Goal: Task Accomplishment & Management: Manage account settings

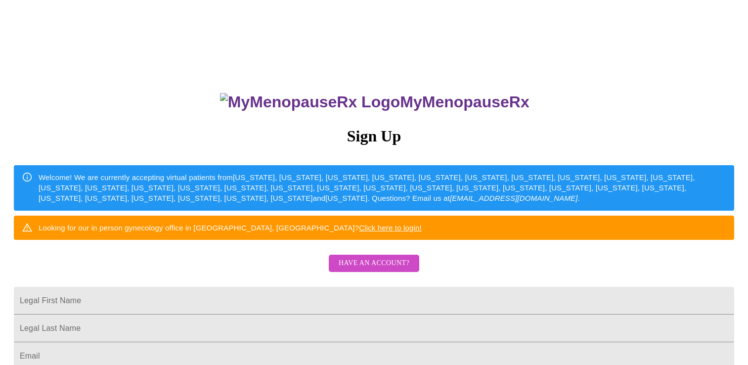
scroll to position [99, 0]
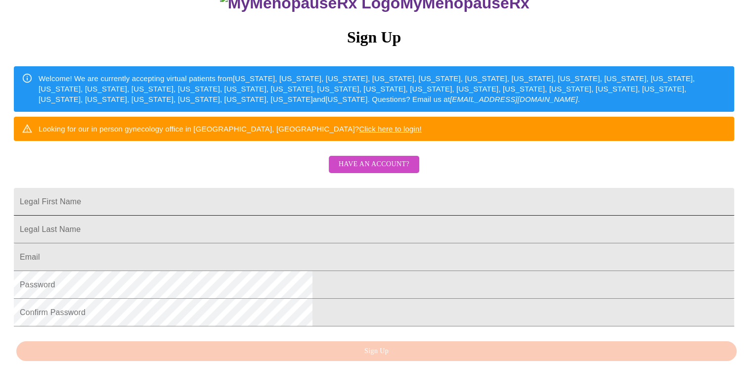
click at [327, 216] on input "Legal First Name" at bounding box center [374, 202] width 720 height 28
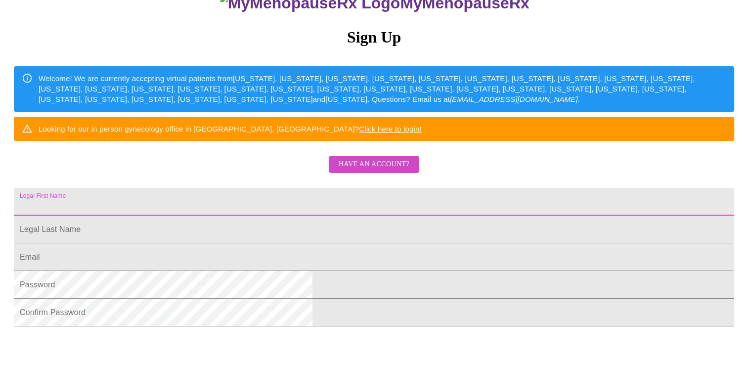
click at [619, 165] on div "MyMenopauseRx Sign Up Welcome! We are currently accepting virtual patients from…" at bounding box center [374, 124] width 740 height 438
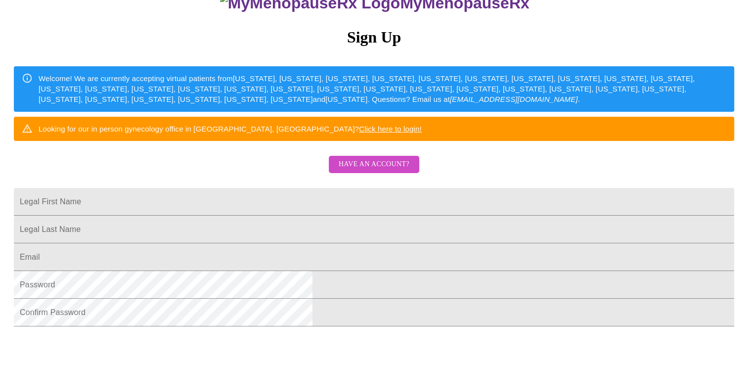
click at [378, 171] on span "Have an account?" at bounding box center [374, 164] width 71 height 12
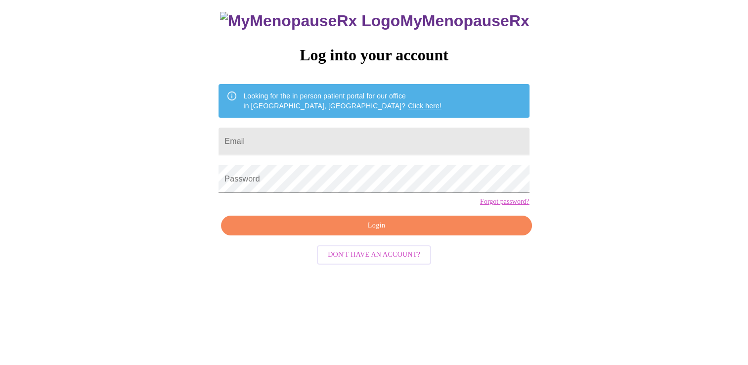
scroll to position [10, 0]
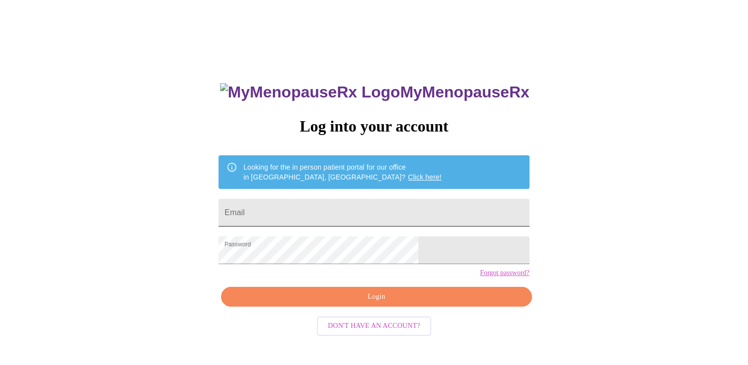
click at [386, 204] on input "Email" at bounding box center [374, 213] width 310 height 28
type input "nlehmbeck@gmail.com"
click at [387, 303] on span "Login" at bounding box center [376, 297] width 288 height 12
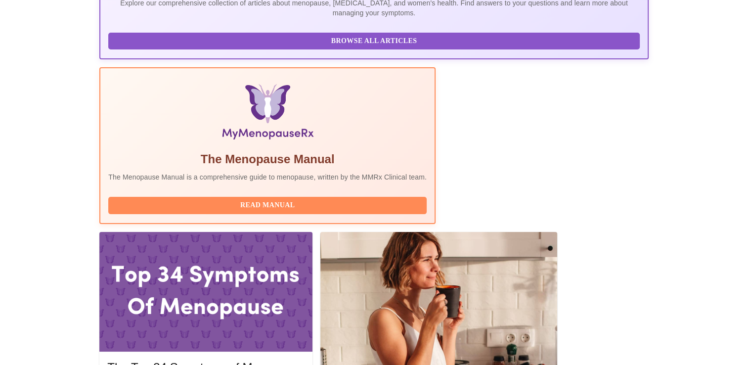
scroll to position [272, 0]
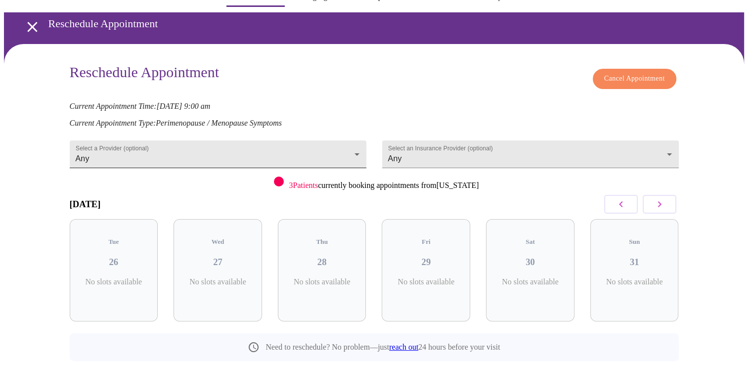
scroll to position [50, 0]
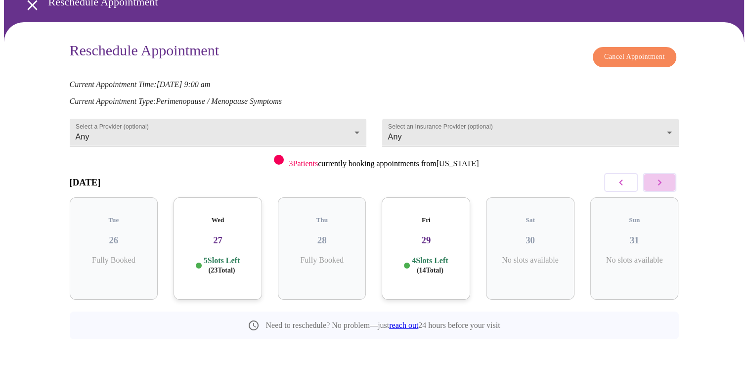
click at [654, 180] on icon "button" at bounding box center [660, 183] width 12 height 12
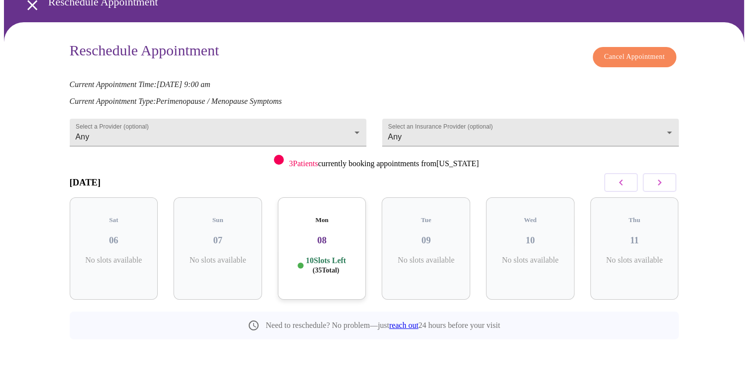
click at [654, 180] on icon "button" at bounding box center [660, 183] width 12 height 12
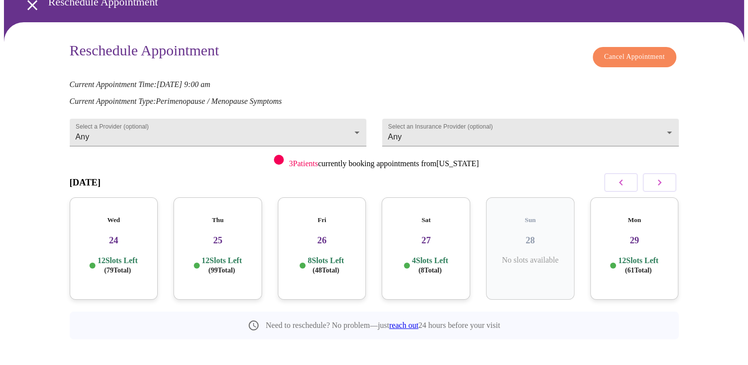
click at [625, 181] on icon "button" at bounding box center [621, 183] width 12 height 12
click at [542, 217] on div "Mon 22 11 Slots Left ( 56 Total)" at bounding box center [530, 248] width 89 height 102
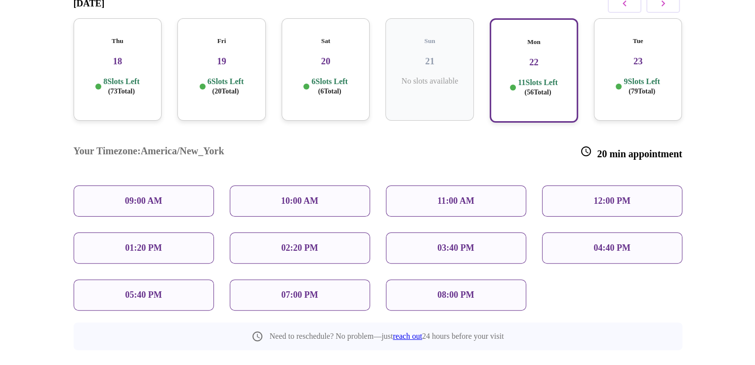
scroll to position [229, 0]
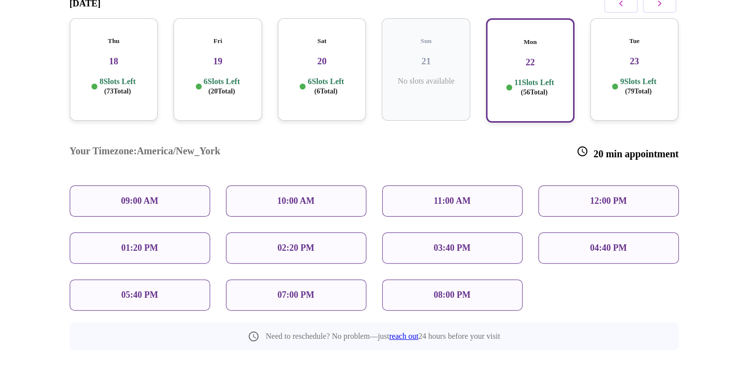
click at [290, 185] on div "10:00 AM" at bounding box center [296, 200] width 140 height 31
click at [289, 196] on p "10:00 AM" at bounding box center [296, 201] width 38 height 10
click at [273, 185] on div "10:00 AM" at bounding box center [296, 200] width 140 height 31
click at [285, 196] on p "10:00 AM" at bounding box center [296, 201] width 38 height 10
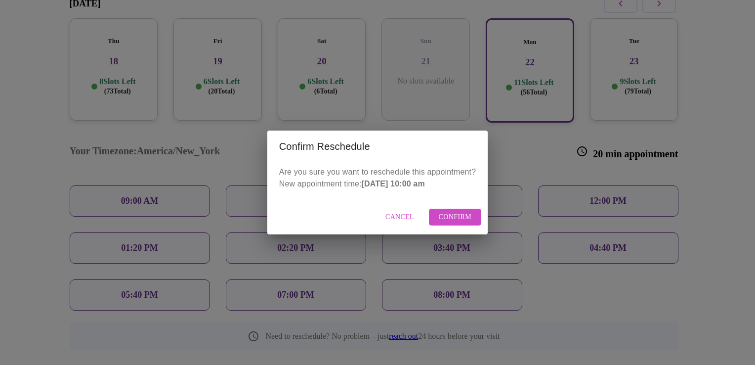
click at [440, 215] on span "Confirm" at bounding box center [455, 217] width 33 height 12
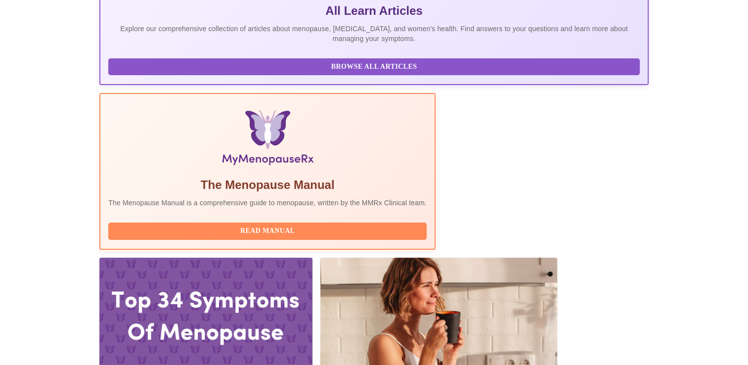
scroll to position [247, 0]
